Goal: Task Accomplishment & Management: Use online tool/utility

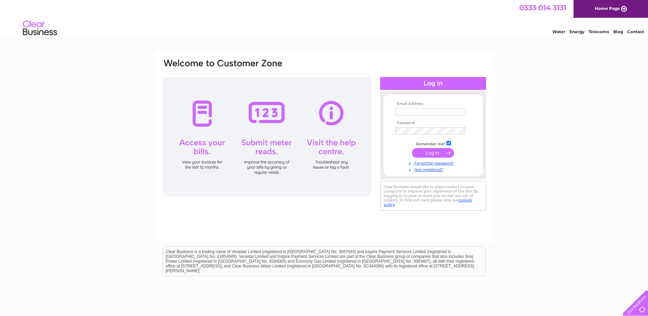
type input "[EMAIL_ADDRESS][DOMAIN_NAME]"
click at [440, 155] on input "submit" at bounding box center [433, 153] width 42 height 10
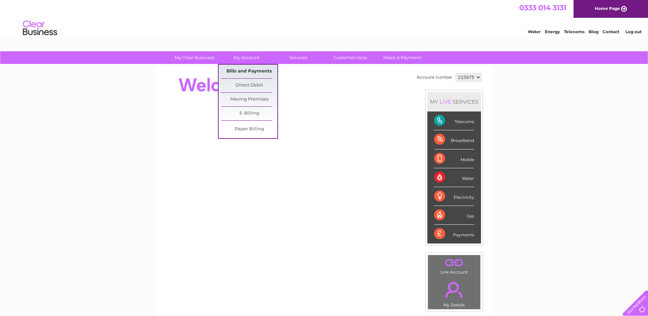
click at [249, 74] on link "Bills and Payments" at bounding box center [249, 72] width 56 height 14
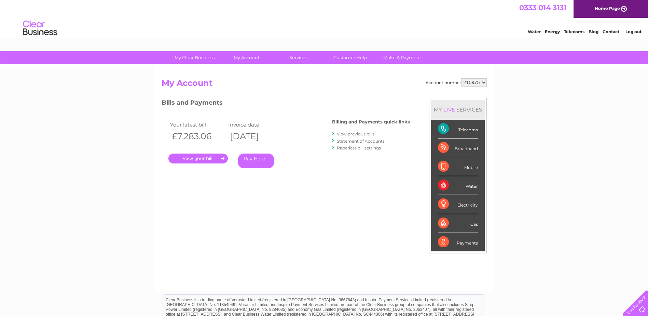
click at [213, 157] on link "." at bounding box center [197, 158] width 59 height 10
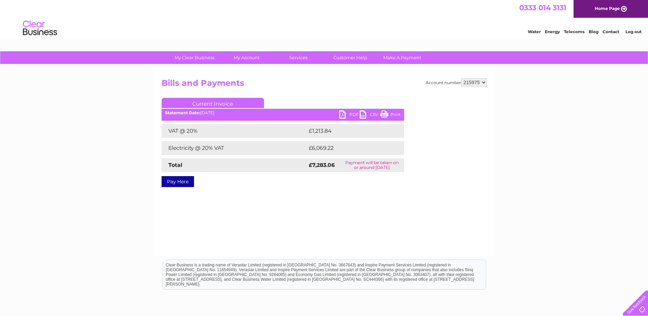
click at [350, 112] on link "PDF" at bounding box center [349, 115] width 20 height 10
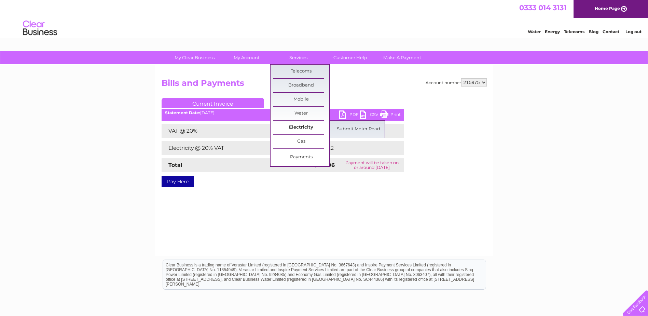
click at [312, 126] on link "Electricity" at bounding box center [301, 128] width 56 height 14
click at [358, 131] on link "Submit Meter Read" at bounding box center [358, 129] width 56 height 14
